Goal: Find specific fact

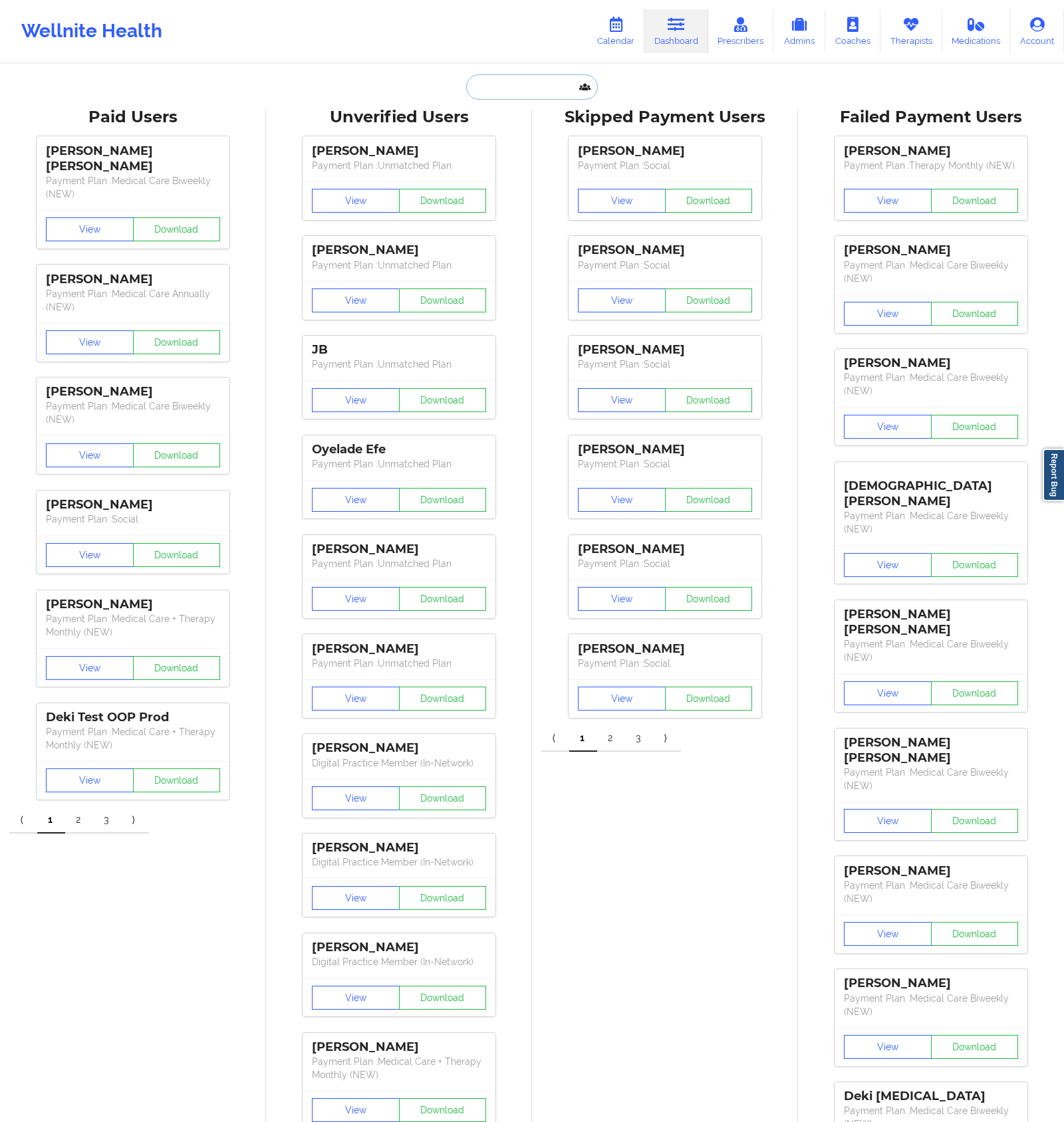
click at [483, 85] on input "text" at bounding box center [531, 87] width 131 height 25
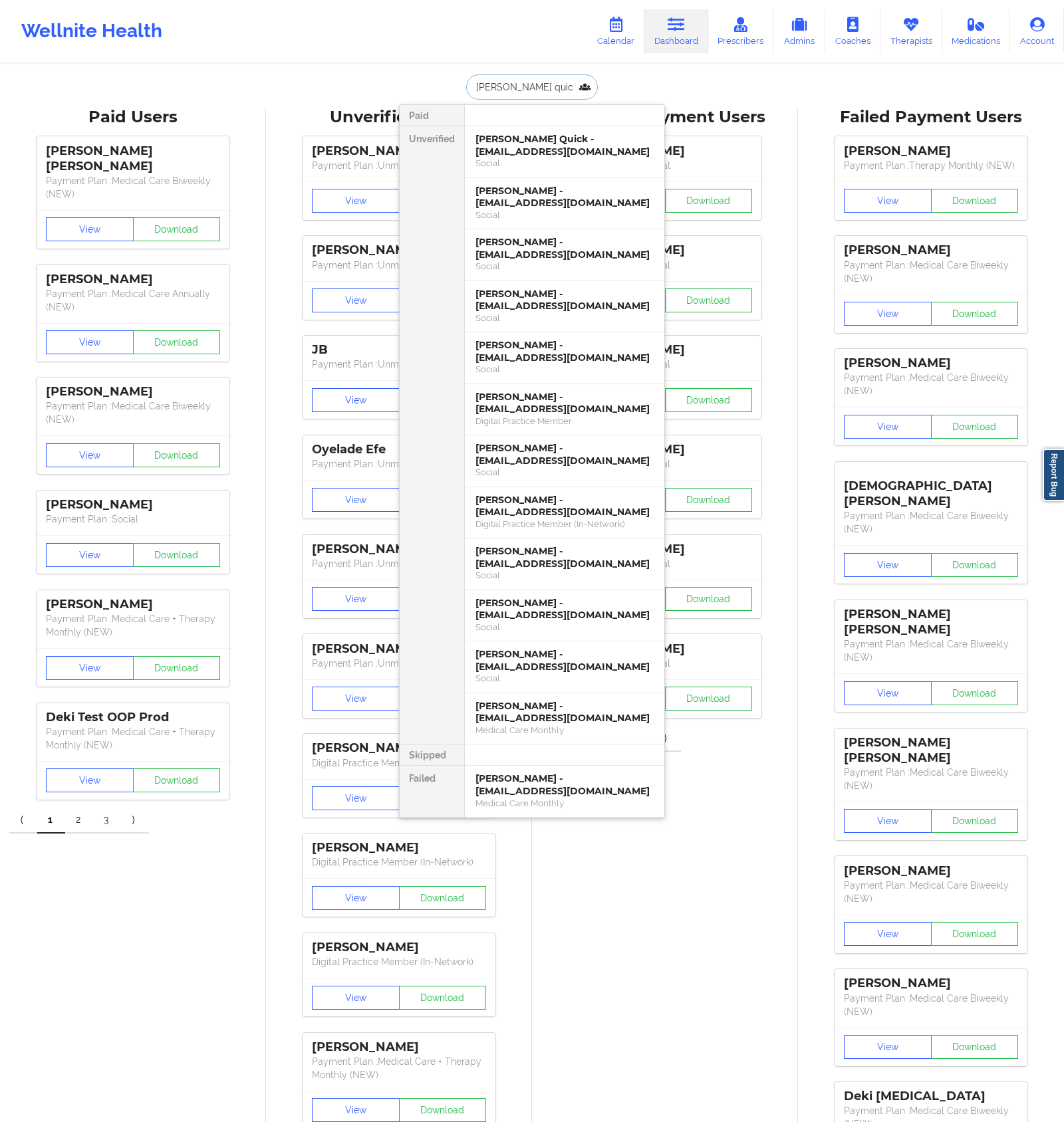
type input "[PERSON_NAME] quick"
click at [512, 143] on div "[PERSON_NAME] Quick - [EMAIL_ADDRESS][DOMAIN_NAME]" at bounding box center [564, 145] width 178 height 25
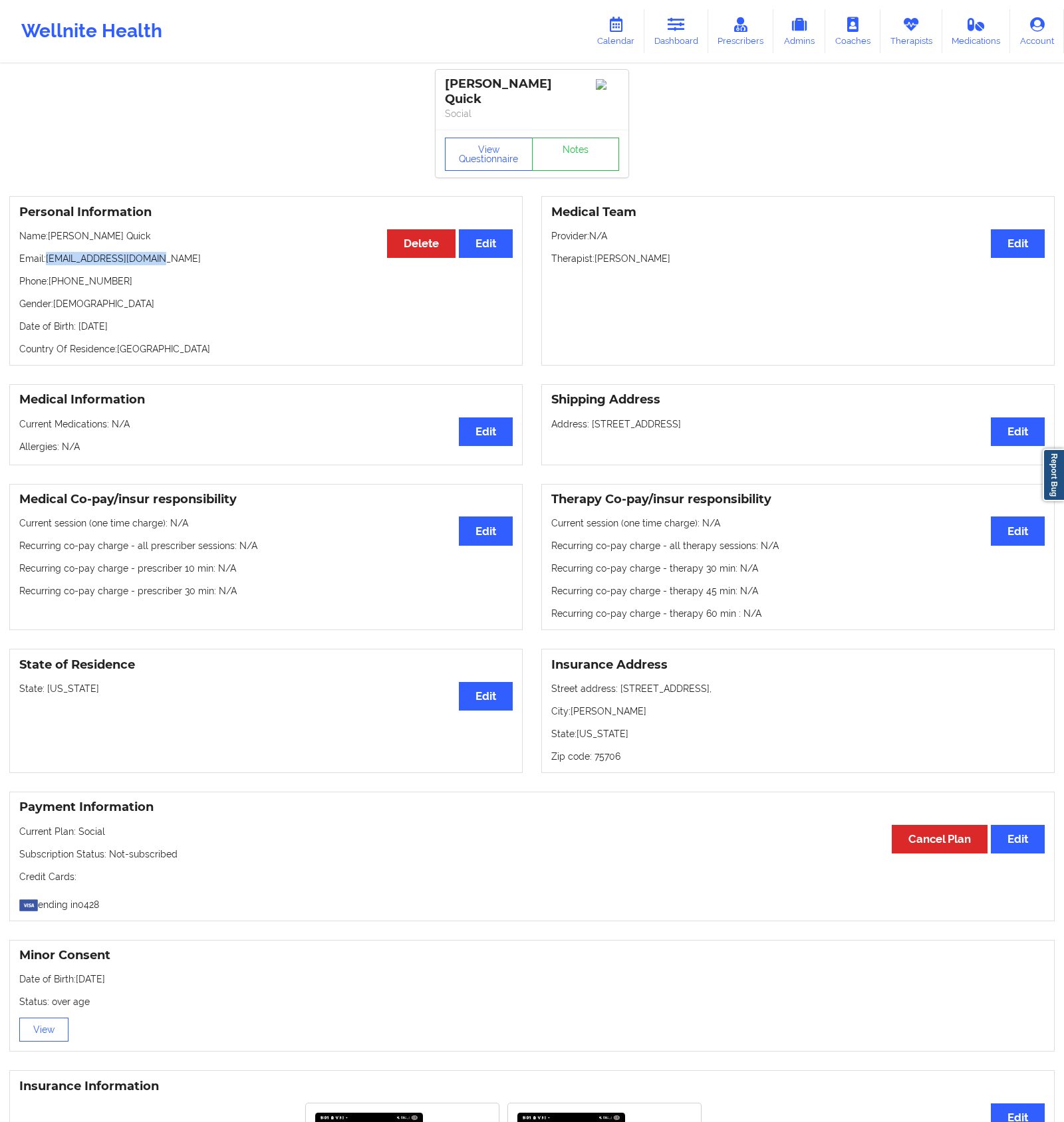
drag, startPoint x: 45, startPoint y: 245, endPoint x: 162, endPoint y: 251, distance: 117.2
click at [162, 252] on p "Email: [EMAIL_ADDRESS][DOMAIN_NAME]" at bounding box center [266, 258] width 493 height 13
copy p "[EMAIL_ADDRESS][DOMAIN_NAME]"
